Goal: Information Seeking & Learning: Understand process/instructions

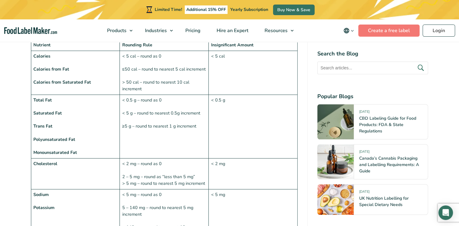
scroll to position [363, 0]
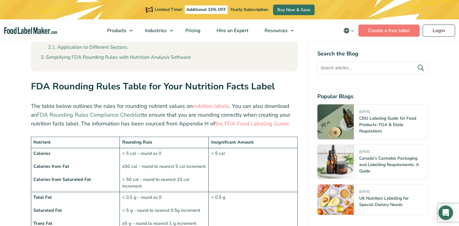
click at [71, 115] on link "FDA Rounding Rules Compliance Checklist" at bounding box center [89, 114] width 105 height 7
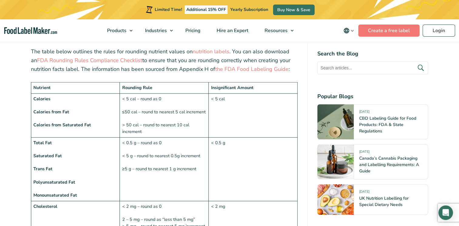
scroll to position [410, 0]
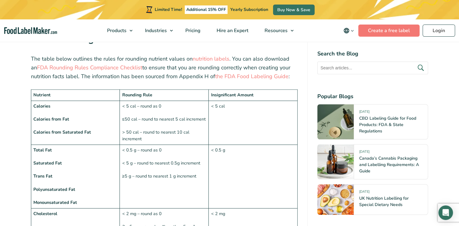
click at [214, 136] on td "< 5 cal" at bounding box center [253, 123] width 89 height 44
click at [171, 150] on td "< 0.5 g – round as 0 < 5 g – round to nearest 0.5g increment ≥5 g – round to ne…" at bounding box center [164, 177] width 89 height 64
click at [170, 150] on td "< 0.5 g – round as 0 < 5 g – round to nearest 0.5g increment ≥5 g – round to ne…" at bounding box center [164, 177] width 89 height 64
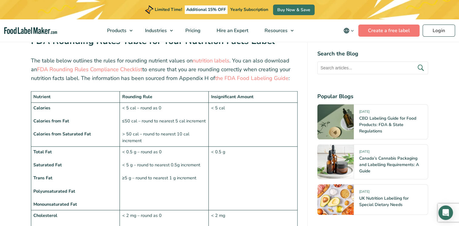
scroll to position [0, 0]
